Goal: Task Accomplishment & Management: Complete application form

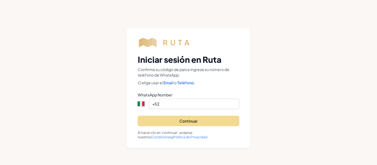
select select "MX"
click at [168, 105] on input "+52" at bounding box center [194, 104] width 90 height 10
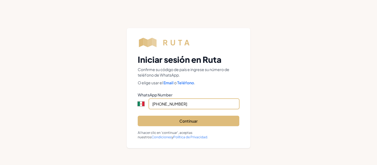
type input "[PHONE_NUMBER]"
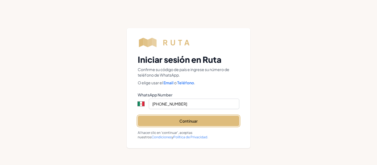
click at [184, 125] on button "Continuar" at bounding box center [188, 121] width 101 height 10
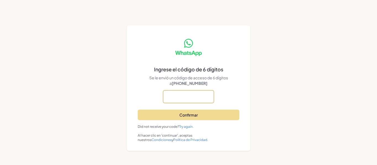
click at [0, 0] on input "text" at bounding box center [0, 0] width 0 height 0
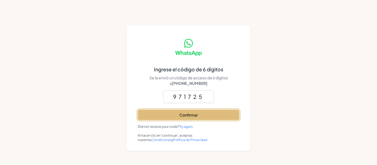
click at [192, 115] on button "Confirmar" at bounding box center [188, 115] width 101 height 10
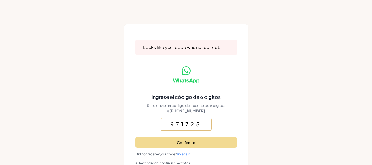
click at [0, 0] on input "971725" at bounding box center [0, 0] width 0 height 0
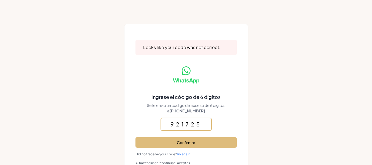
type input "921725"
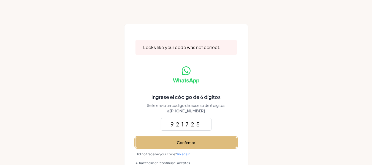
click at [189, 142] on button "Confirmar" at bounding box center [186, 142] width 101 height 10
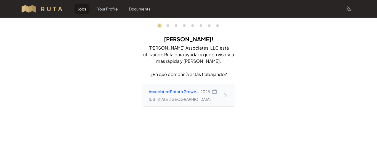
click at [224, 98] on icon at bounding box center [225, 96] width 6 height 6
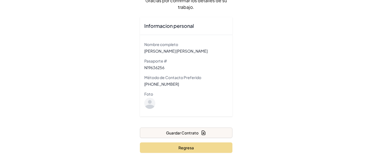
scroll to position [49, 0]
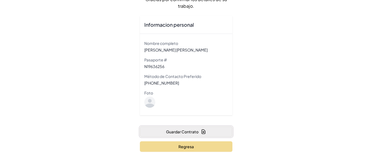
click at [193, 135] on button "Guardar Contrato" at bounding box center [186, 132] width 93 height 10
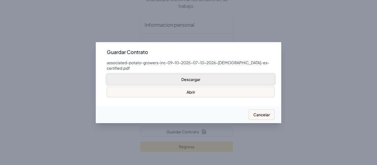
click at [197, 79] on button "Descargar" at bounding box center [191, 79] width 168 height 10
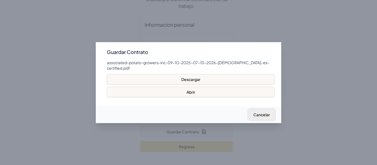
click at [268, 116] on button "Cancelar" at bounding box center [261, 114] width 26 height 10
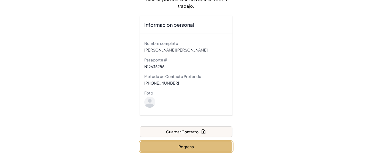
click at [198, 146] on button "Regresa" at bounding box center [186, 146] width 93 height 10
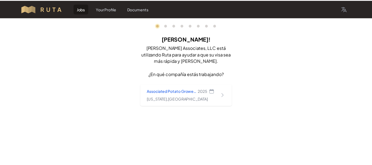
scroll to position [49, 0]
